Goal: Task Accomplishment & Management: Use online tool/utility

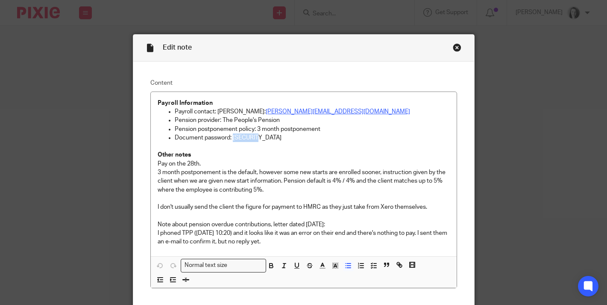
click at [455, 46] on div "Close this dialog window" at bounding box center [457, 47] width 9 height 9
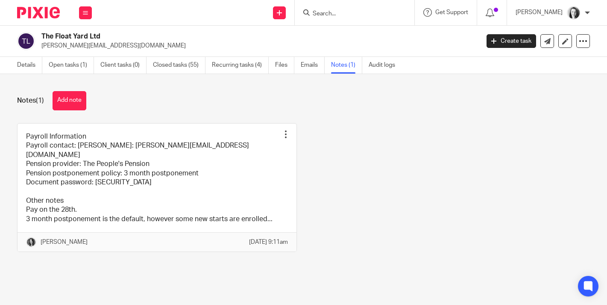
click at [359, 13] on input "Search" at bounding box center [350, 14] width 77 height 8
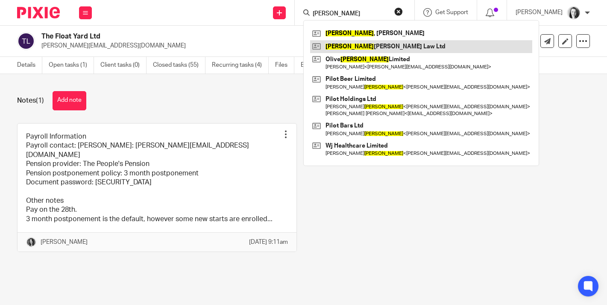
type input "jones"
click at [340, 46] on link at bounding box center [421, 46] width 222 height 13
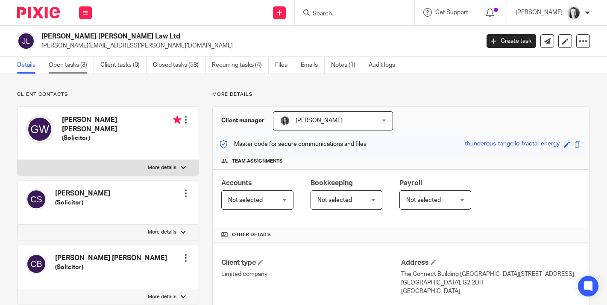
click at [76, 65] on link "Open tasks (3)" at bounding box center [71, 65] width 45 height 17
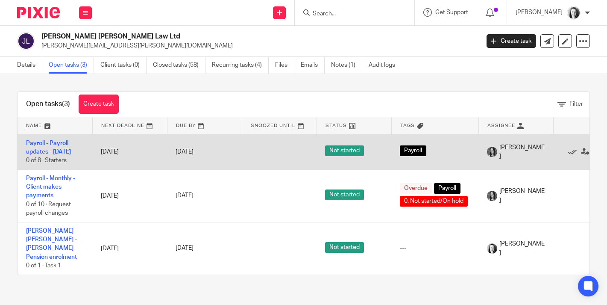
click at [249, 155] on td at bounding box center [279, 151] width 75 height 35
click at [188, 153] on link "[DATE]" at bounding box center [195, 151] width 38 height 9
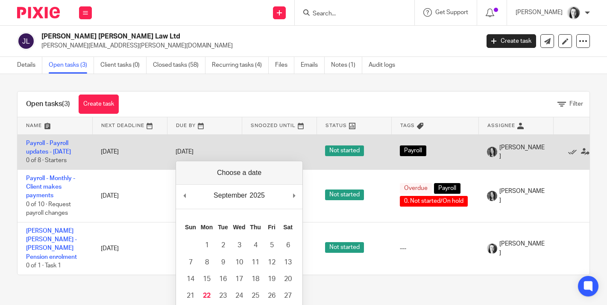
click at [149, 156] on td "[DATE]" at bounding box center [129, 151] width 75 height 35
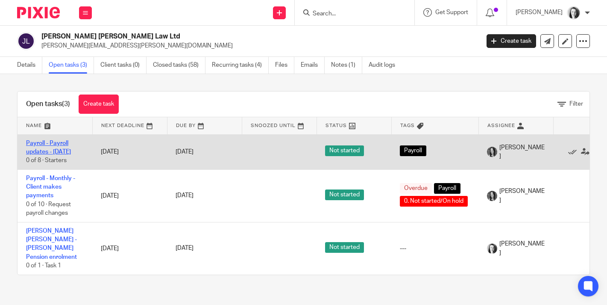
click at [56, 152] on link "Payroll - Payroll updates - [DATE]" at bounding box center [48, 147] width 45 height 15
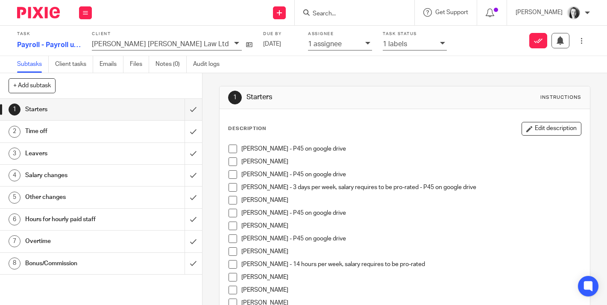
click at [365, 44] on icon at bounding box center [367, 43] width 5 height 5
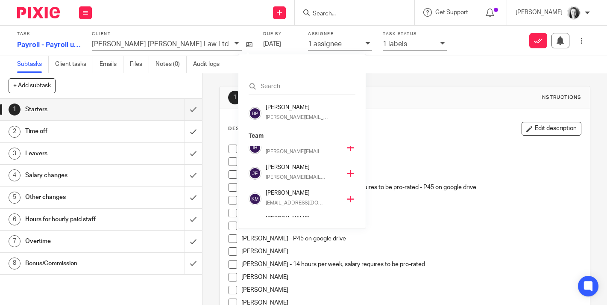
scroll to position [180, 0]
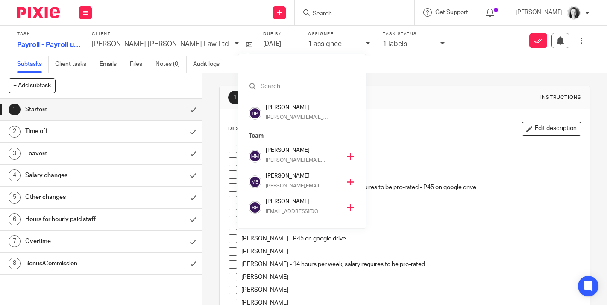
click at [347, 182] on icon at bounding box center [350, 182] width 6 height 6
click at [347, 181] on icon at bounding box center [350, 182] width 6 height 6
click at [347, 156] on icon at bounding box center [350, 156] width 6 height 6
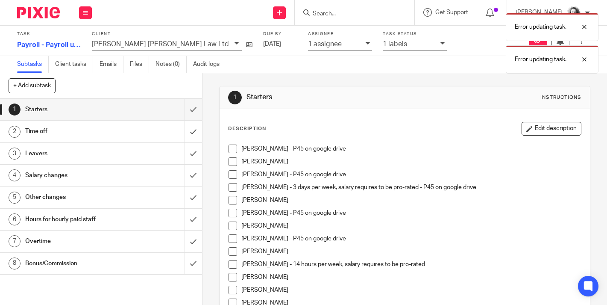
click at [403, 79] on div "1 Starters Instructions Description Edit description Alicia McAllister - P45 on…" at bounding box center [404, 264] width 371 height 383
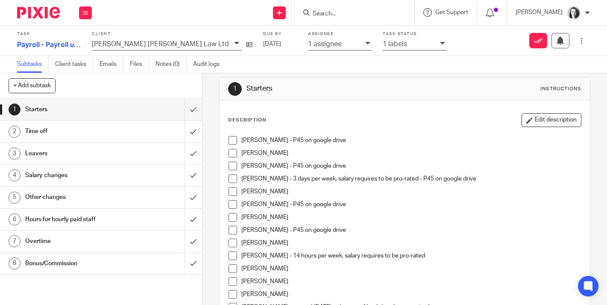
scroll to position [8, 0]
click at [168, 133] on div "Time off" at bounding box center [100, 131] width 151 height 13
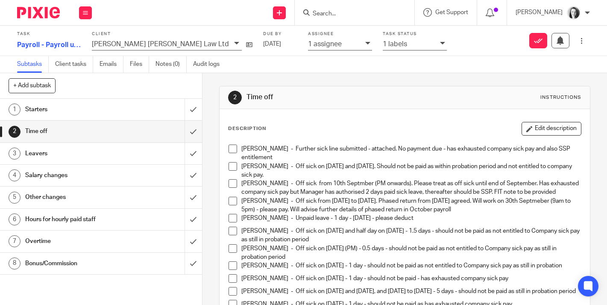
click at [146, 153] on div "Leavers" at bounding box center [100, 153] width 151 height 13
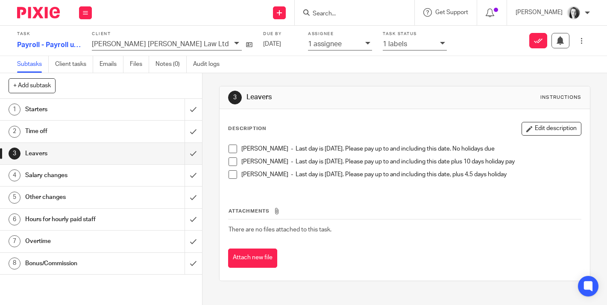
click at [120, 179] on h1 "Salary changes" at bounding box center [75, 175] width 100 height 13
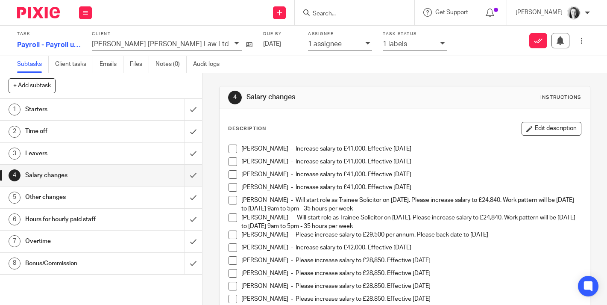
click at [153, 202] on div "Other changes" at bounding box center [100, 197] width 151 height 13
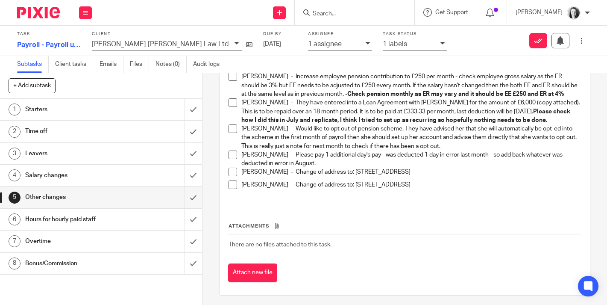
scroll to position [214, 0]
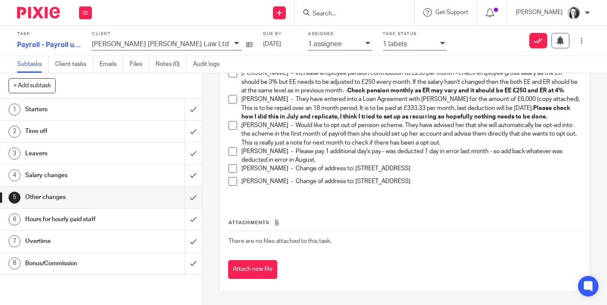
click at [121, 220] on h1 "Hours for hourly paid staff" at bounding box center [75, 219] width 100 height 13
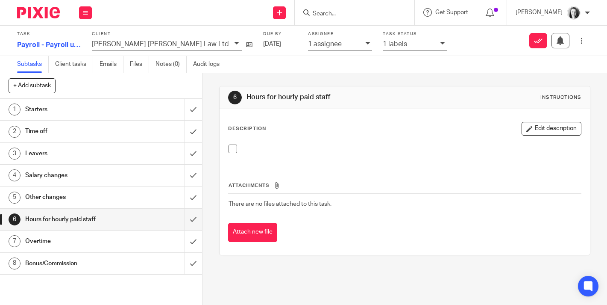
click at [170, 240] on div "Overtime" at bounding box center [100, 241] width 151 height 13
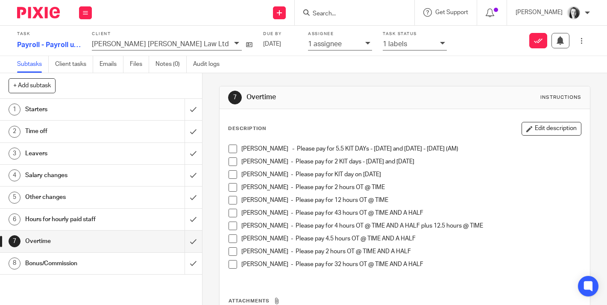
click at [156, 267] on div "Bonus/Commission" at bounding box center [100, 263] width 151 height 13
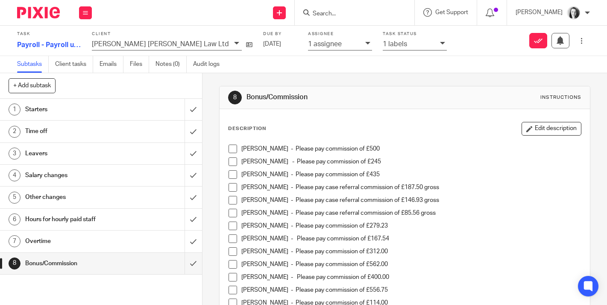
click at [157, 115] on div "Starters" at bounding box center [100, 109] width 151 height 13
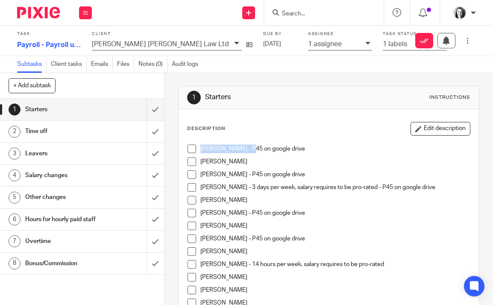
drag, startPoint x: 243, startPoint y: 150, endPoint x: 200, endPoint y: 148, distance: 42.8
click at [200, 148] on p "[PERSON_NAME] - P45 on google drive" at bounding box center [335, 148] width 270 height 9
copy p "[PERSON_NAME]"
click at [189, 149] on span at bounding box center [192, 148] width 9 height 9
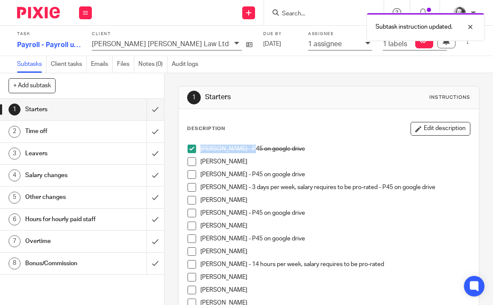
drag, startPoint x: 250, startPoint y: 162, endPoint x: 200, endPoint y: 161, distance: 49.6
click at [200, 161] on p "[PERSON_NAME]" at bounding box center [335, 161] width 270 height 9
copy p "[PERSON_NAME]"
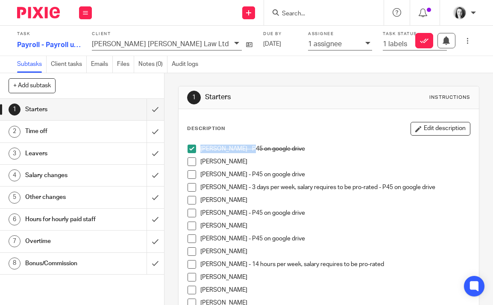
click at [192, 161] on span at bounding box center [192, 161] width 9 height 9
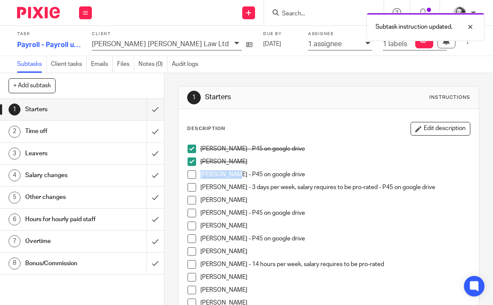
drag, startPoint x: 232, startPoint y: 176, endPoint x: 201, endPoint y: 175, distance: 31.2
click at [201, 175] on p "[PERSON_NAME] - P45 on google drive" at bounding box center [335, 174] width 270 height 9
copy p "[PERSON_NAME]"
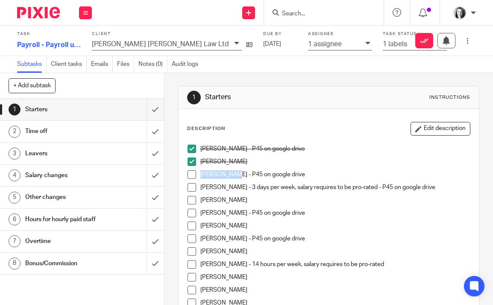
click at [192, 176] on span at bounding box center [192, 174] width 9 height 9
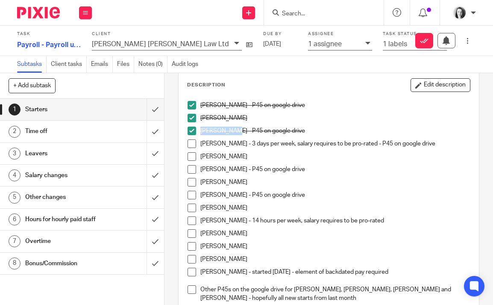
scroll to position [47, 0]
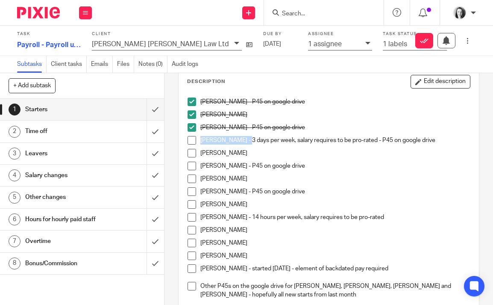
drag, startPoint x: 246, startPoint y: 143, endPoint x: 202, endPoint y: 136, distance: 44.1
click at [202, 136] on p "[PERSON_NAME] - 3 days per week, salary requires to be pro-rated - P45 on googl…" at bounding box center [335, 140] width 270 height 9
copy p "[PERSON_NAME]"
click at [194, 140] on span at bounding box center [192, 140] width 9 height 9
drag, startPoint x: 235, startPoint y: 154, endPoint x: 201, endPoint y: 153, distance: 34.6
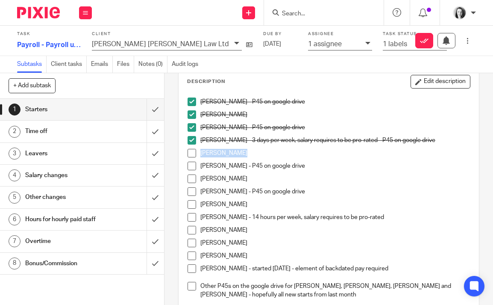
click at [201, 153] on p "[PERSON_NAME]" at bounding box center [335, 153] width 270 height 9
copy p "[PERSON_NAME]"
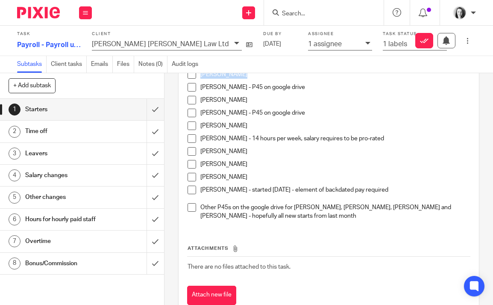
scroll to position [121, 0]
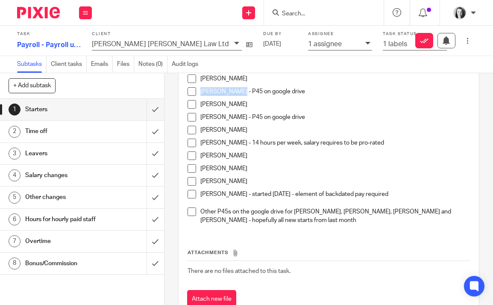
drag, startPoint x: 241, startPoint y: 93, endPoint x: 200, endPoint y: 91, distance: 41.9
click at [200, 91] on li "[PERSON_NAME] - P45 on google drive" at bounding box center [329, 93] width 283 height 13
copy p "[PERSON_NAME]"
click at [317, 89] on p "[PERSON_NAME] - P45 on google drive" at bounding box center [335, 91] width 270 height 9
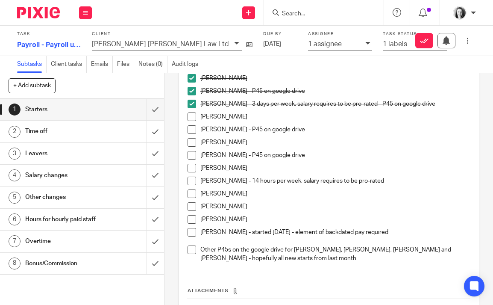
scroll to position [82, 0]
click at [194, 118] on span at bounding box center [192, 117] width 9 height 9
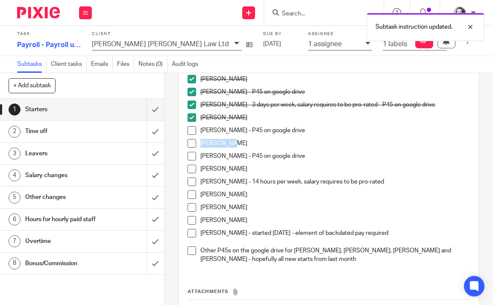
drag, startPoint x: 235, startPoint y: 144, endPoint x: 201, endPoint y: 144, distance: 33.8
click at [201, 144] on p "[PERSON_NAME]" at bounding box center [335, 143] width 270 height 9
copy p "[PERSON_NAME]"
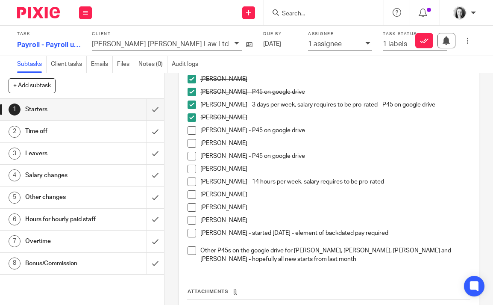
click at [193, 146] on span at bounding box center [192, 143] width 9 height 9
drag, startPoint x: 238, startPoint y: 156, endPoint x: 202, endPoint y: 156, distance: 36.8
click at [202, 156] on p "[PERSON_NAME] - P45 on google drive" at bounding box center [335, 156] width 270 height 9
copy p "[PERSON_NAME]"
click at [192, 158] on span at bounding box center [192, 156] width 9 height 9
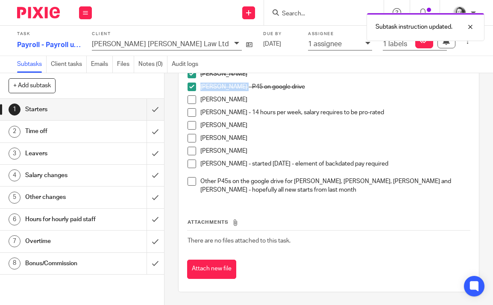
scroll to position [151, 0]
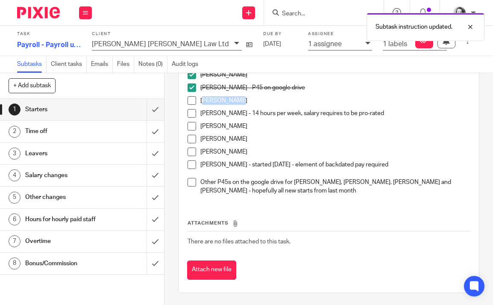
drag, startPoint x: 231, startPoint y: 102, endPoint x: 203, endPoint y: 100, distance: 27.8
click at [203, 100] on p "[PERSON_NAME]" at bounding box center [335, 100] width 270 height 9
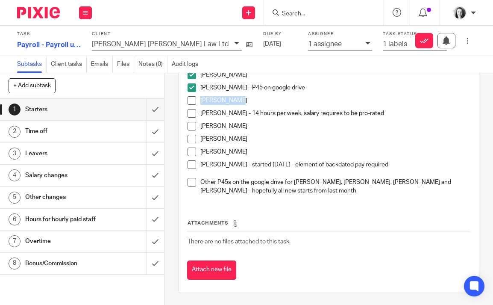
drag, startPoint x: 233, startPoint y: 103, endPoint x: 200, endPoint y: 101, distance: 33.4
click at [200, 101] on li "[PERSON_NAME]" at bounding box center [329, 102] width 283 height 13
copy p "[PERSON_NAME]"
click at [192, 100] on span at bounding box center [192, 100] width 9 height 9
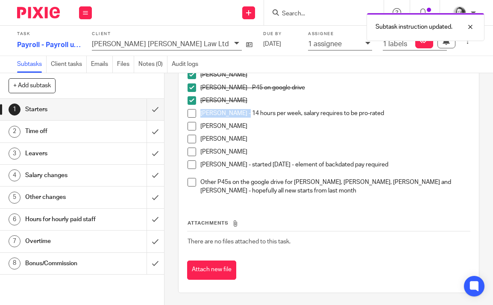
drag, startPoint x: 241, startPoint y: 115, endPoint x: 202, endPoint y: 114, distance: 39.3
click at [202, 114] on p "[PERSON_NAME] - 14 hours per week, salary requires to be pro-rated" at bounding box center [335, 113] width 270 height 9
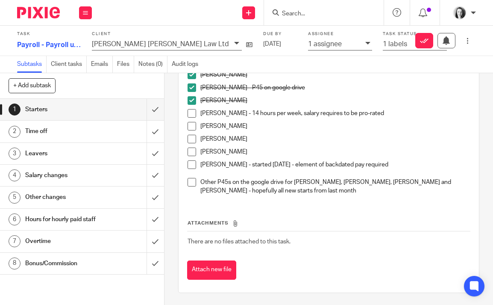
click at [243, 114] on p "[PERSON_NAME] - 14 hours per week, salary requires to be pro-rated" at bounding box center [335, 113] width 270 height 9
drag, startPoint x: 241, startPoint y: 114, endPoint x: 202, endPoint y: 113, distance: 39.3
click at [201, 113] on p "[PERSON_NAME] - 14 hours per week, salary requires to be pro-rated" at bounding box center [335, 113] width 270 height 9
copy p "[PERSON_NAME]"
click at [193, 114] on span at bounding box center [192, 113] width 9 height 9
